Goal: Information Seeking & Learning: Learn about a topic

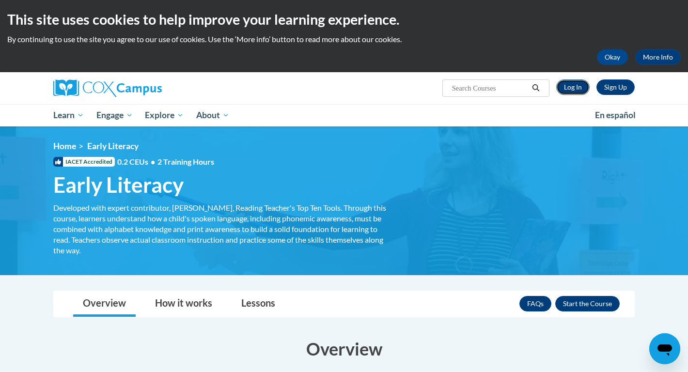
click at [563, 89] on link "Log In" at bounding box center [572, 87] width 33 height 16
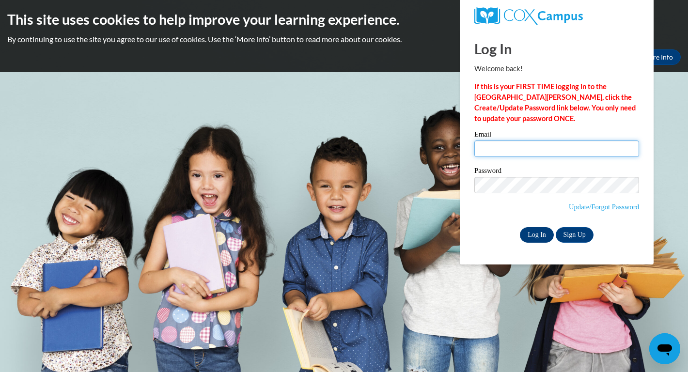
type input "[EMAIL_ADDRESS][DOMAIN_NAME]"
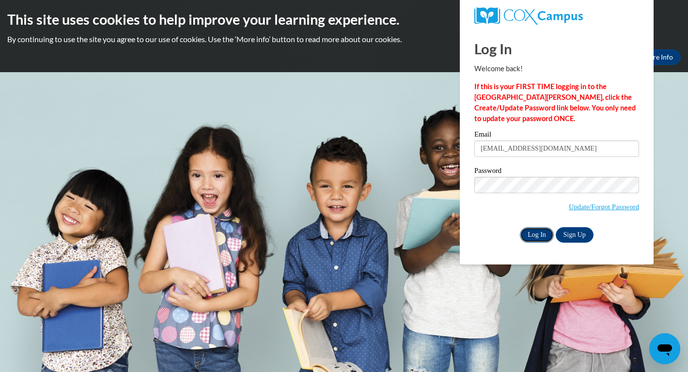
click at [538, 237] on input "Log In" at bounding box center [537, 235] width 34 height 16
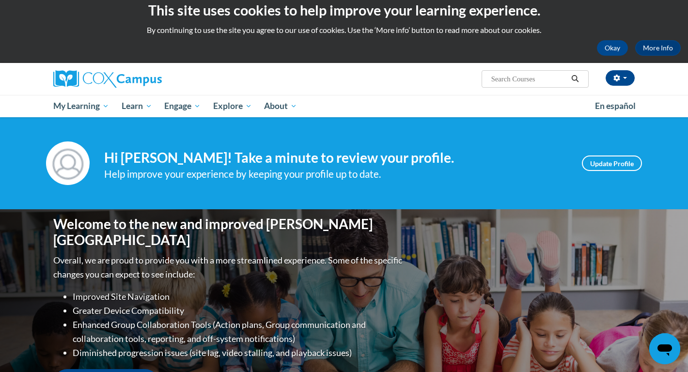
scroll to position [43, 0]
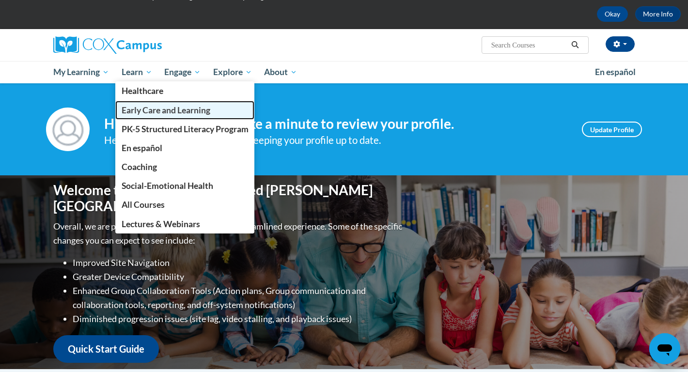
click at [149, 113] on span "Early Care and Learning" at bounding box center [166, 110] width 89 height 10
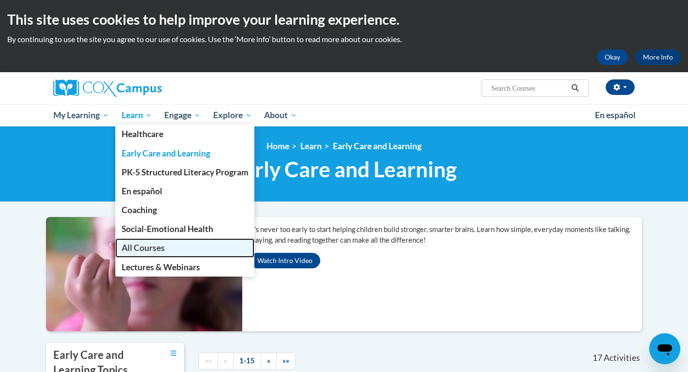
click at [147, 251] on span "All Courses" at bounding box center [143, 248] width 43 height 10
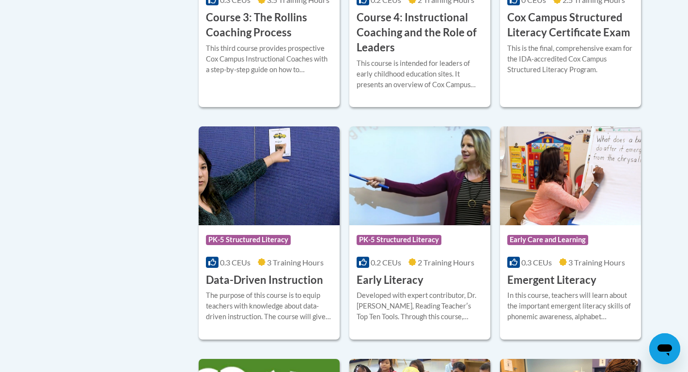
scroll to position [954, 0]
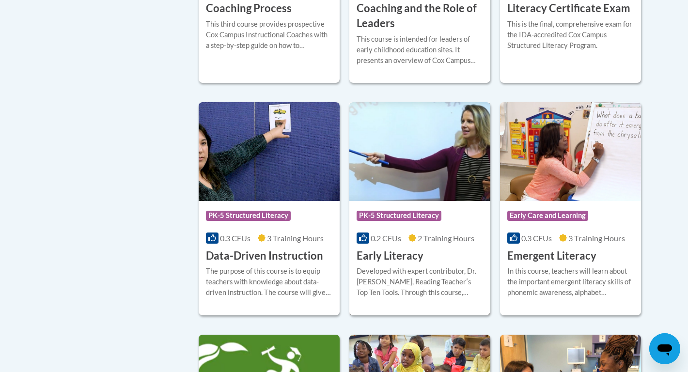
click at [413, 201] on img at bounding box center [419, 151] width 141 height 99
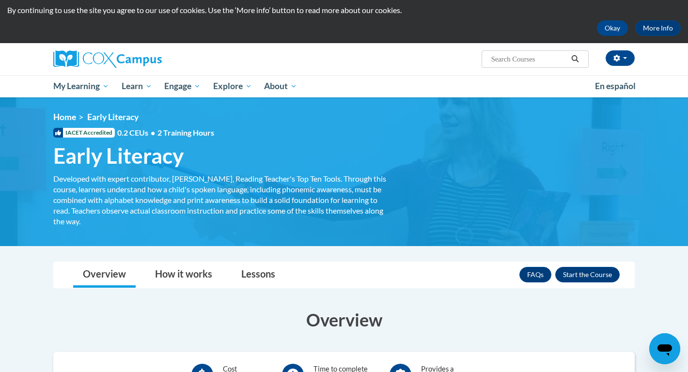
scroll to position [28, 0]
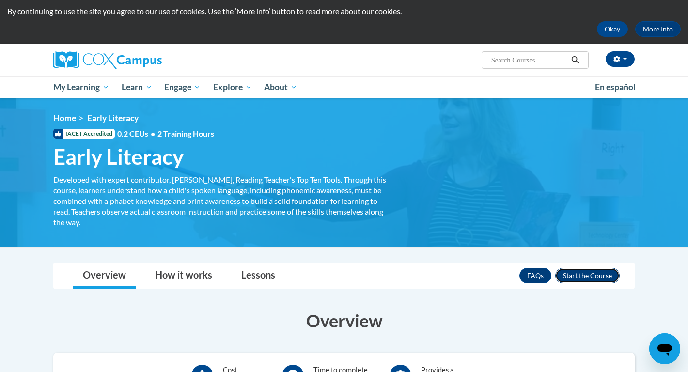
click at [589, 274] on button "Enroll" at bounding box center [587, 276] width 64 height 16
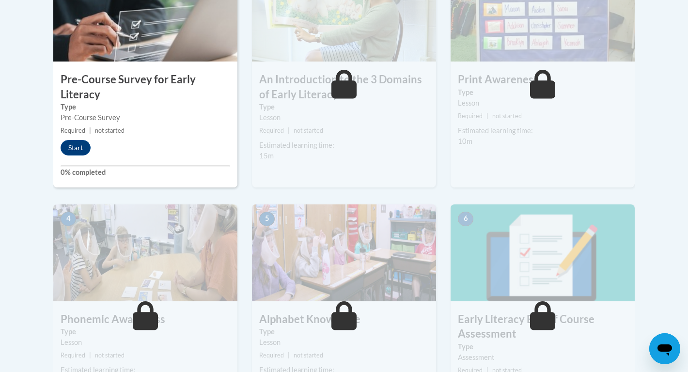
scroll to position [357, 0]
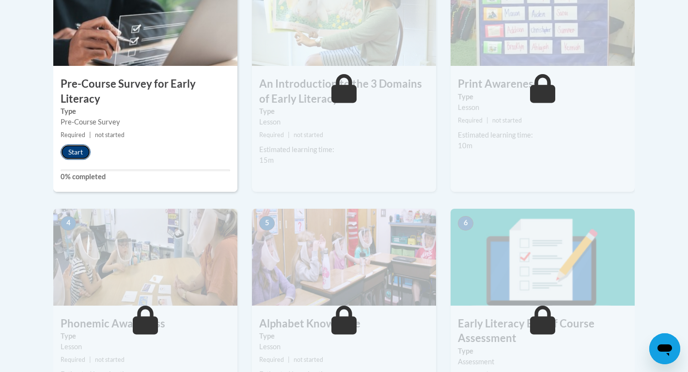
click at [79, 148] on button "Start" at bounding box center [76, 152] width 30 height 16
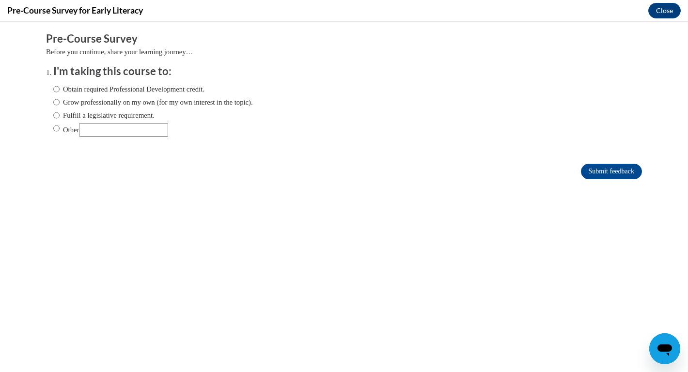
scroll to position [0, 0]
click at [57, 100] on input "Grow professionally on my own (for my own interest in the topic)." at bounding box center [56, 102] width 6 height 11
radio input "true"
click at [612, 174] on input "Submit feedback" at bounding box center [611, 172] width 61 height 16
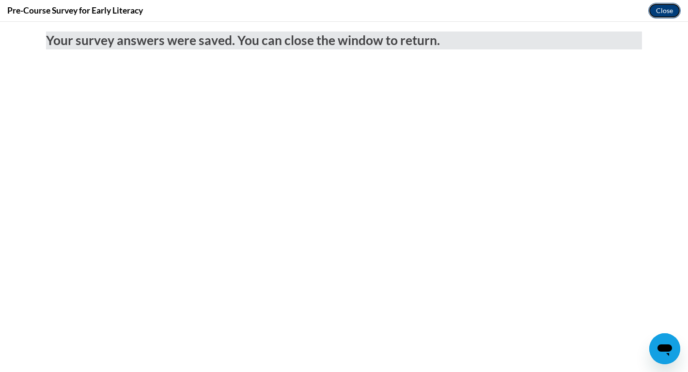
click at [670, 7] on button "Close" at bounding box center [664, 11] width 32 height 16
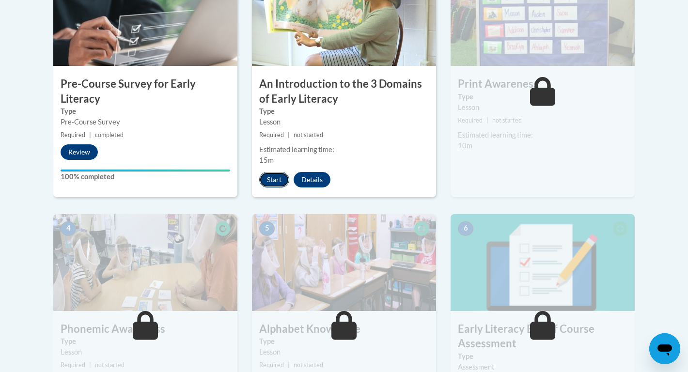
click at [273, 179] on button "Start" at bounding box center [274, 180] width 30 height 16
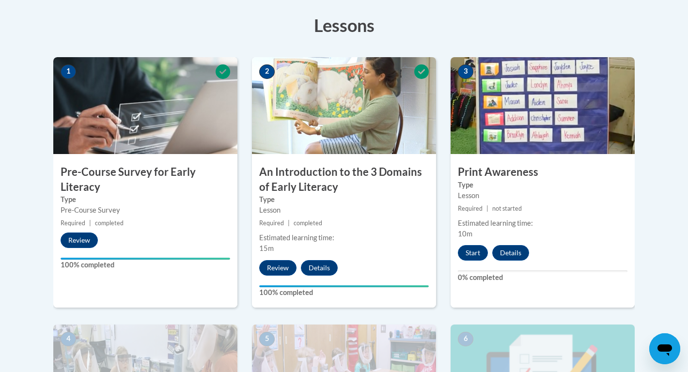
scroll to position [285, 0]
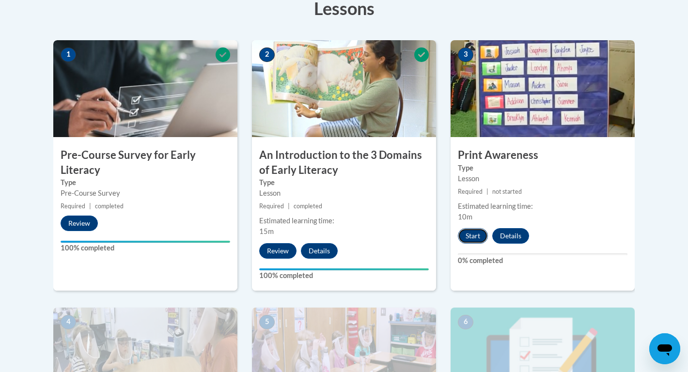
click at [477, 240] on button "Start" at bounding box center [473, 236] width 30 height 16
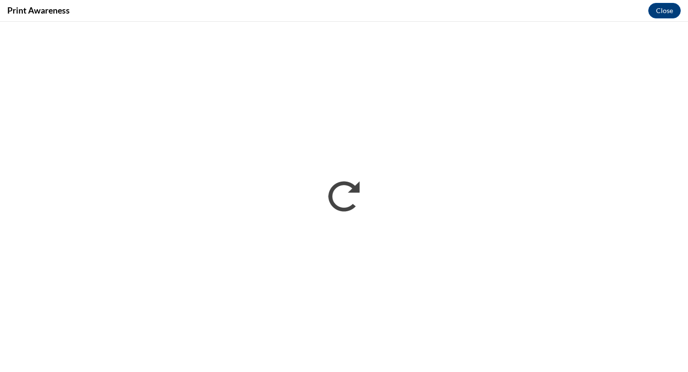
scroll to position [0, 0]
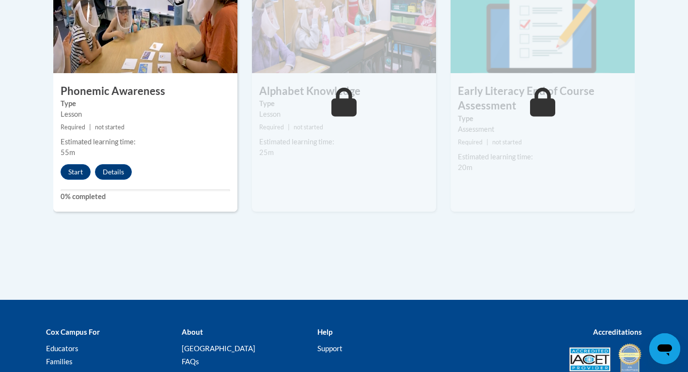
scroll to position [618, 0]
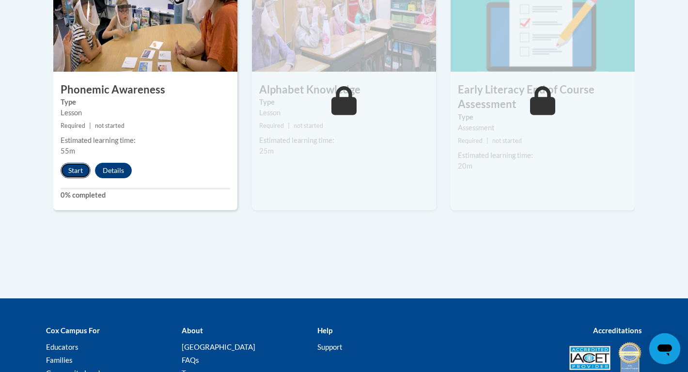
click at [69, 171] on button "Start" at bounding box center [76, 171] width 30 height 16
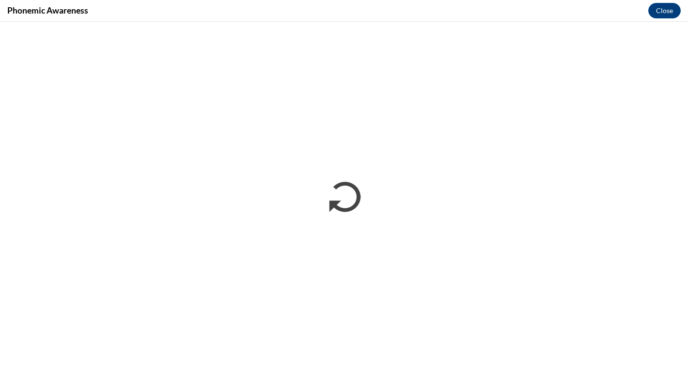
scroll to position [0, 0]
